Goal: Task Accomplishment & Management: Complete application form

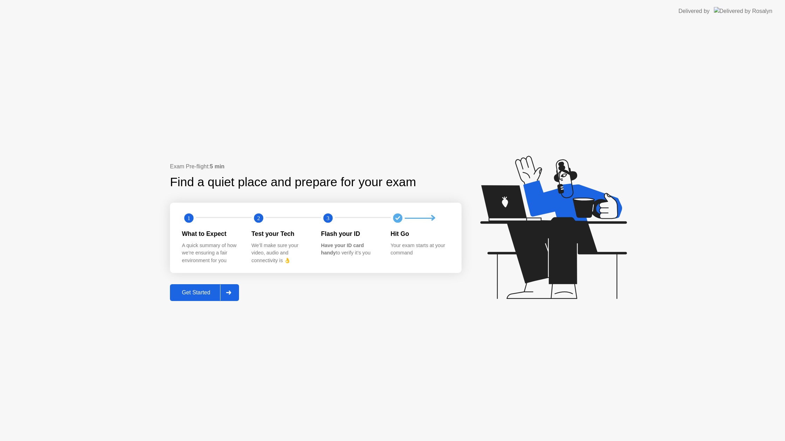
click at [196, 293] on div "Get Started" at bounding box center [196, 293] width 48 height 6
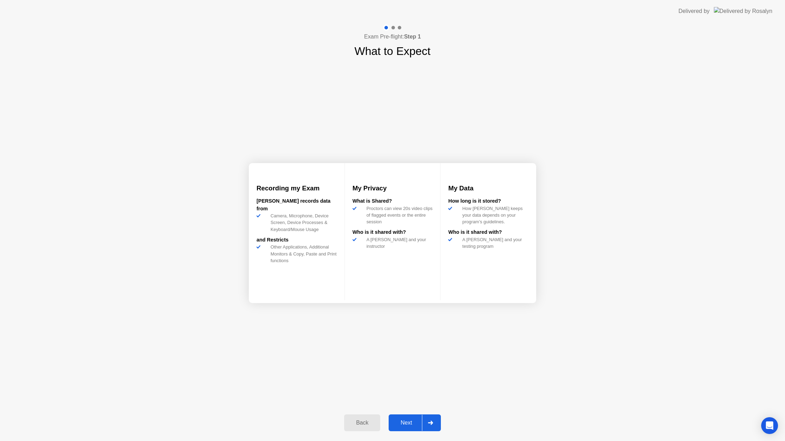
click at [393, 425] on div "Next" at bounding box center [406, 423] width 31 height 6
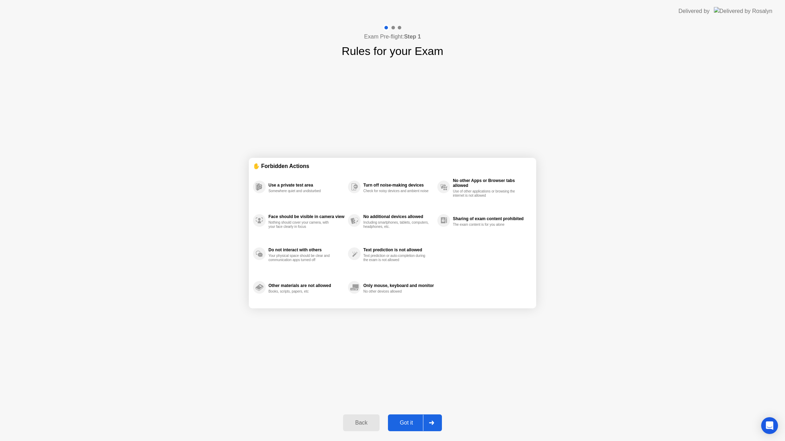
click at [402, 421] on div "Got it" at bounding box center [406, 423] width 33 height 6
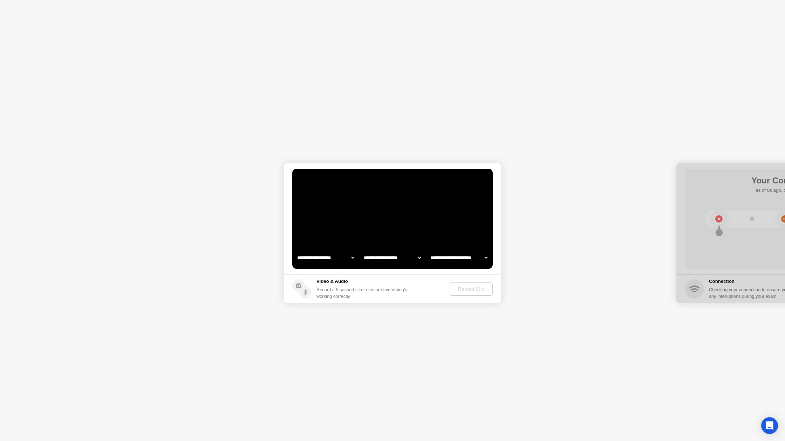
select select "**********"
select select "*******"
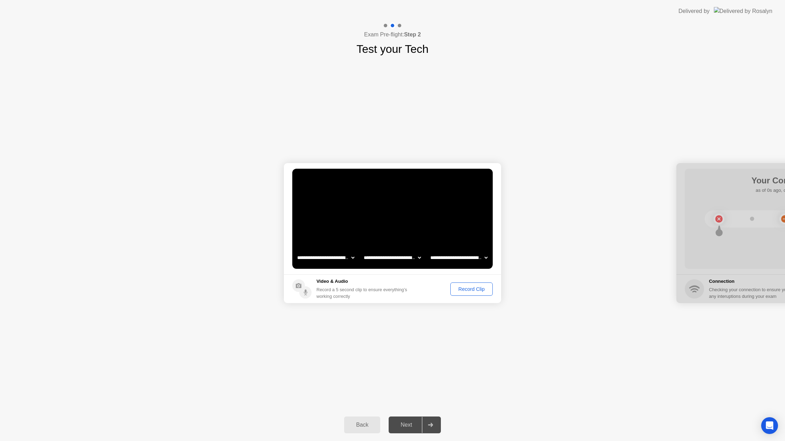
click at [462, 290] on div "Record Clip" at bounding box center [471, 290] width 37 height 6
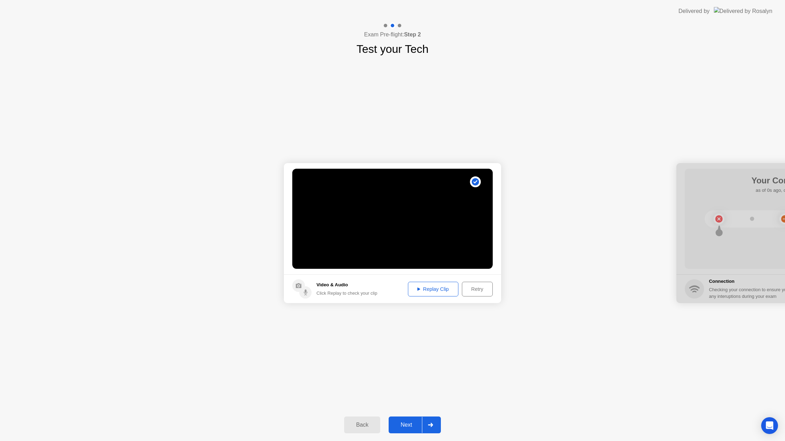
click at [414, 421] on button "Next" at bounding box center [415, 425] width 52 height 17
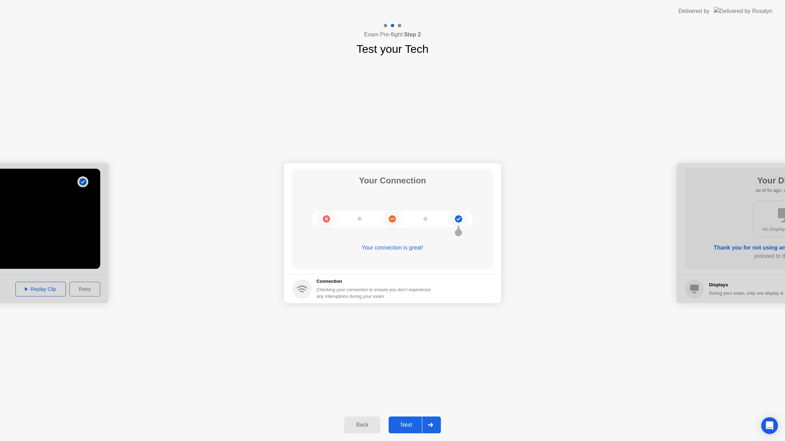
click at [409, 425] on div "Next" at bounding box center [406, 425] width 31 height 6
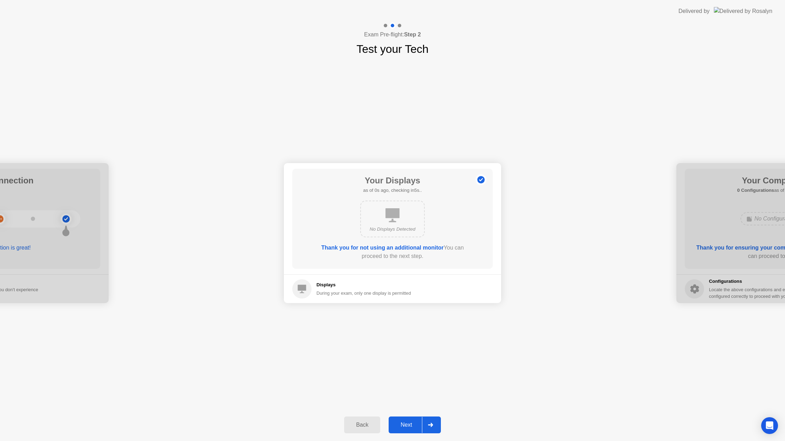
click at [409, 425] on div "Next" at bounding box center [406, 425] width 31 height 6
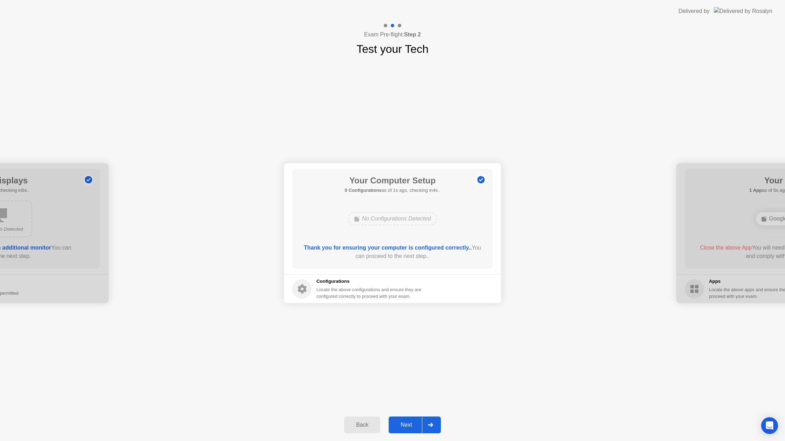
click at [410, 426] on div "Next" at bounding box center [406, 425] width 31 height 6
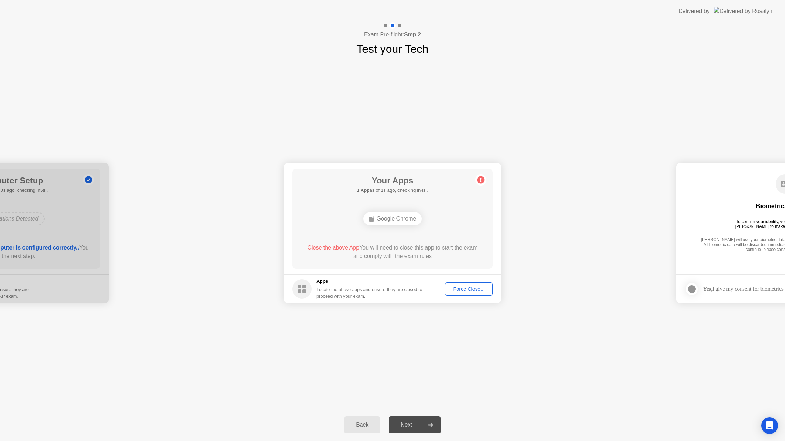
click at [462, 288] on div "Force Close..." at bounding box center [468, 290] width 43 height 6
click at [411, 422] on div "Next" at bounding box center [406, 425] width 31 height 6
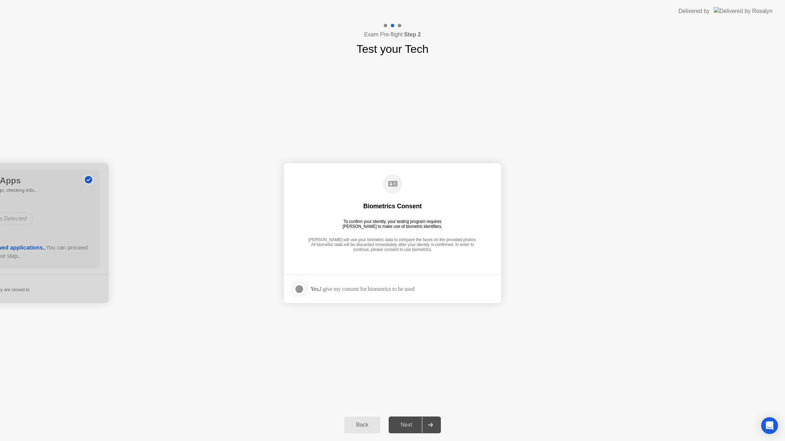
click at [301, 286] on div at bounding box center [299, 289] width 8 height 8
click at [411, 426] on div "Next" at bounding box center [406, 425] width 31 height 6
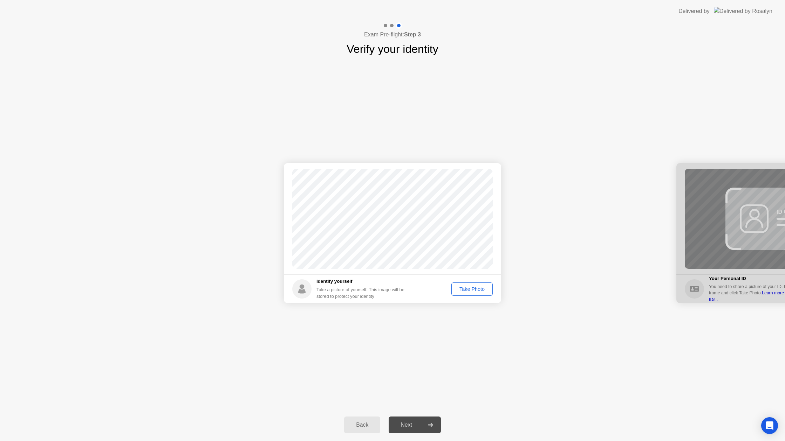
click at [465, 289] on div "Take Photo" at bounding box center [472, 290] width 36 height 6
click at [402, 422] on div "Next" at bounding box center [406, 425] width 31 height 6
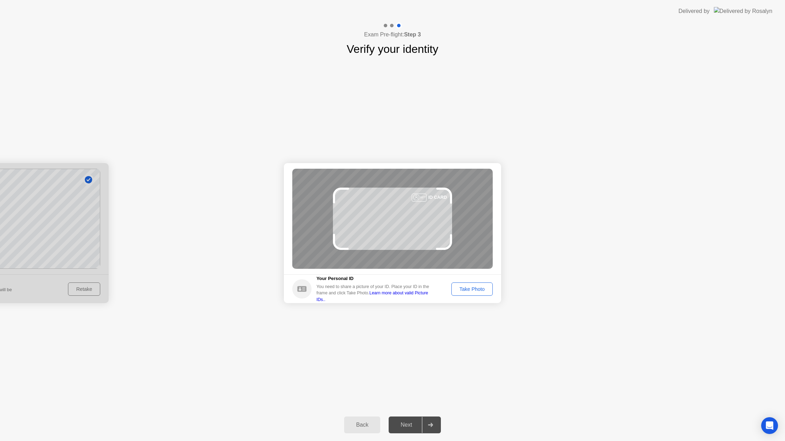
click at [477, 290] on div "Take Photo" at bounding box center [472, 290] width 36 height 6
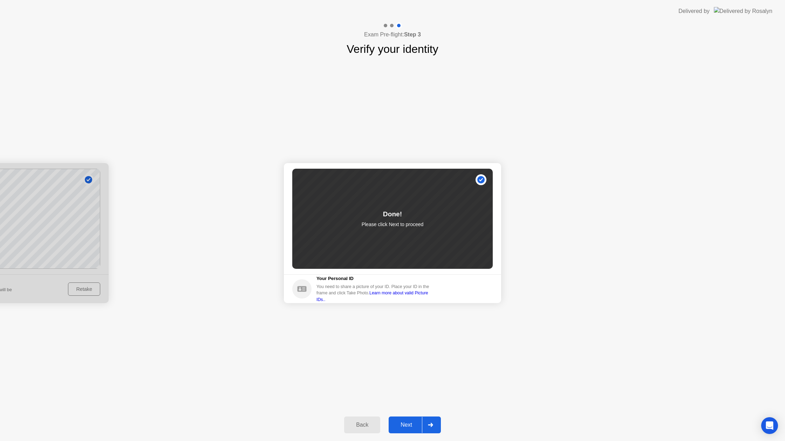
click at [402, 422] on div "Next" at bounding box center [406, 425] width 31 height 6
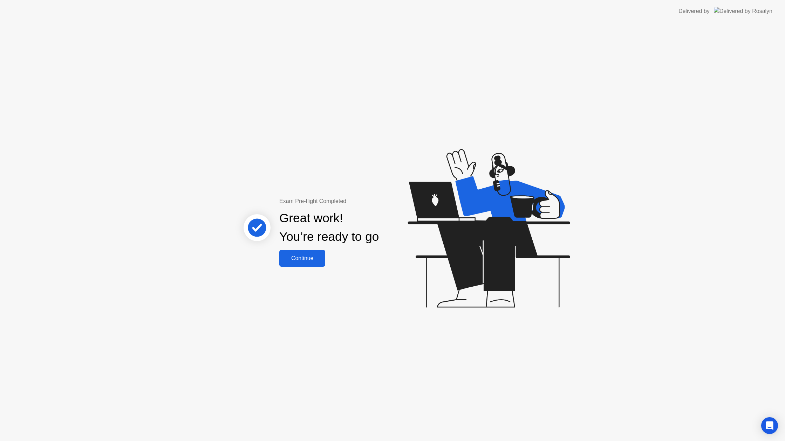
click at [308, 260] on div "Continue" at bounding box center [302, 258] width 42 height 6
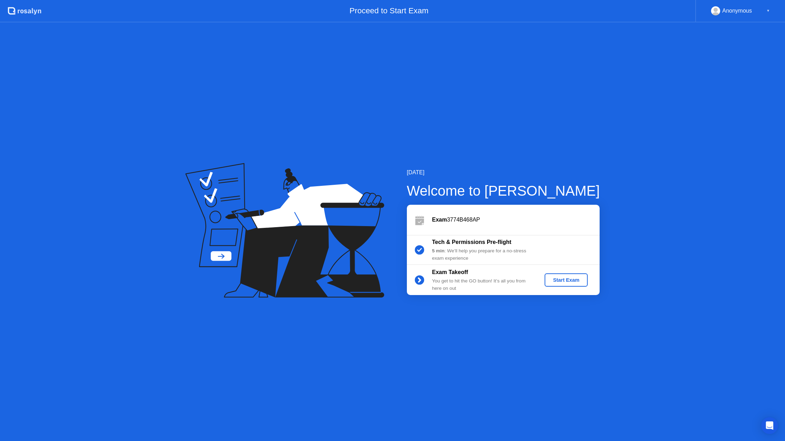
click at [561, 279] on div "Start Exam" at bounding box center [565, 281] width 37 height 6
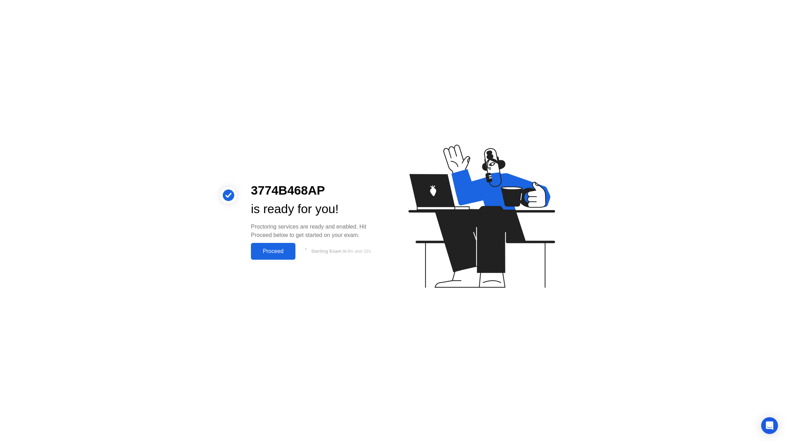
click at [272, 248] on div "Proceed" at bounding box center [273, 251] width 40 height 6
